Goal: Information Seeking & Learning: Learn about a topic

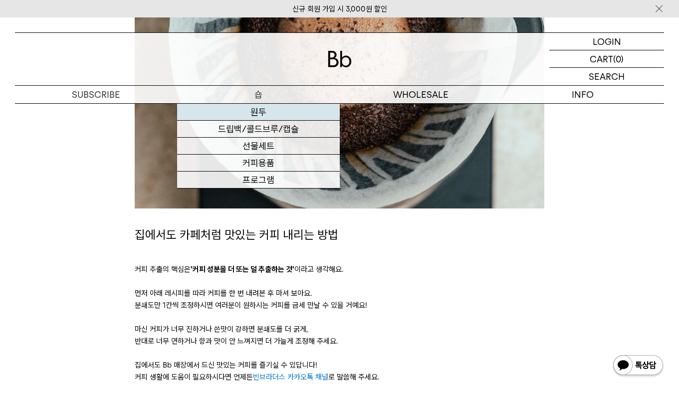
click at [254, 110] on link "원두" at bounding box center [258, 112] width 162 height 17
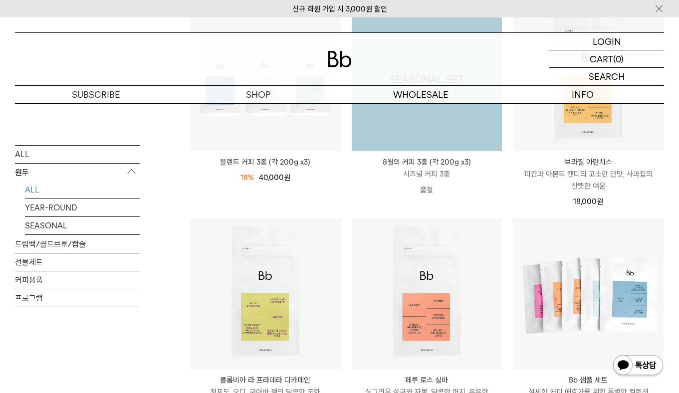
scroll to position [200, 0]
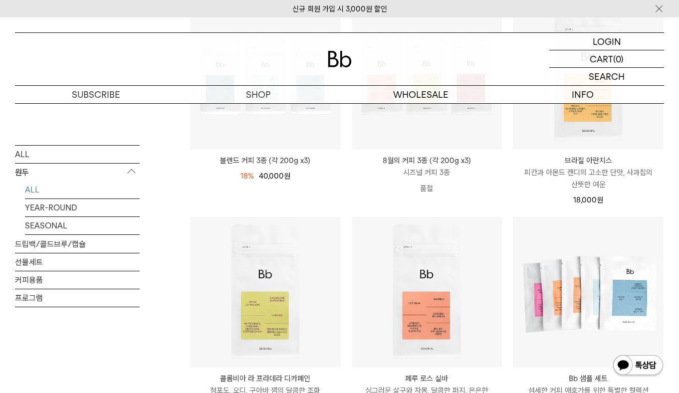
click at [593, 151] on div "브라질 아란치스 [GEOGRAPHIC_DATA] ARANTES 피칸과 아몬드 캔디의 고소한 단맛, 사과칩의 산뜻한 여운 18,000 원" at bounding box center [588, 178] width 151 height 56
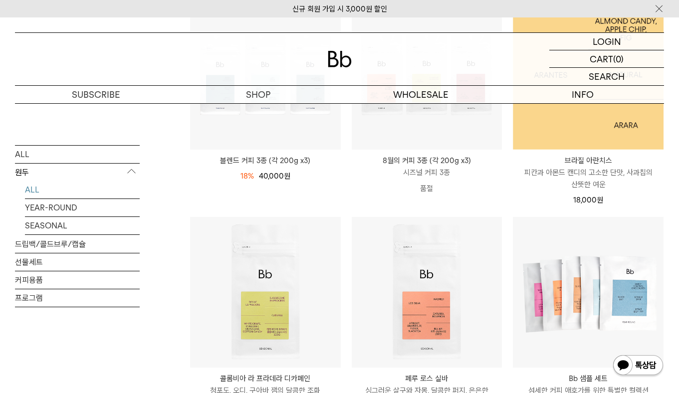
click at [605, 138] on img at bounding box center [588, 75] width 151 height 151
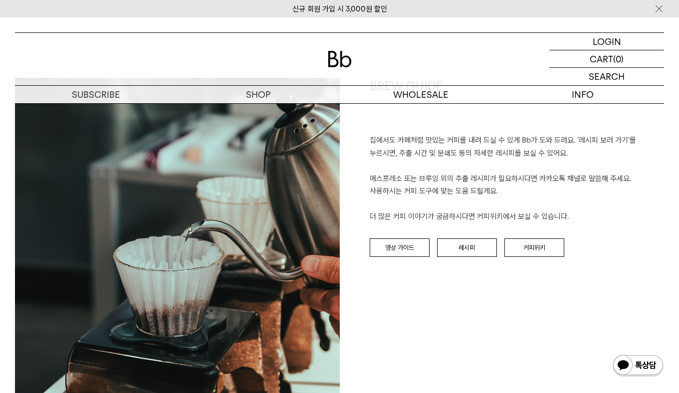
scroll to position [1056, 0]
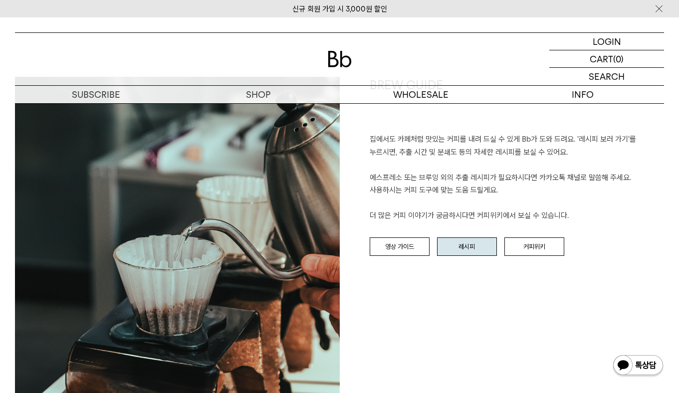
click at [479, 244] on link "레시피" at bounding box center [467, 246] width 60 height 19
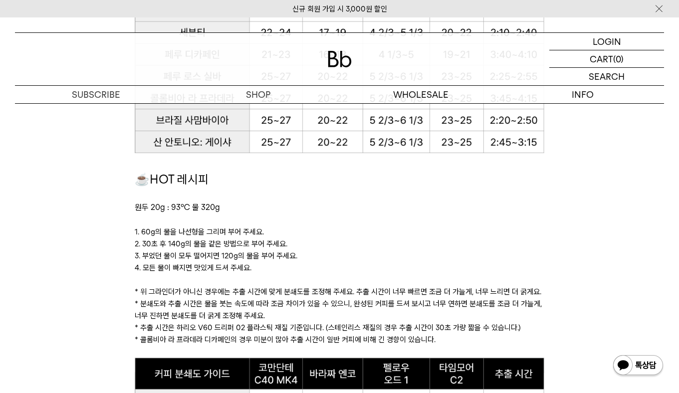
scroll to position [852, 0]
